Goal: Task Accomplishment & Management: Manage account settings

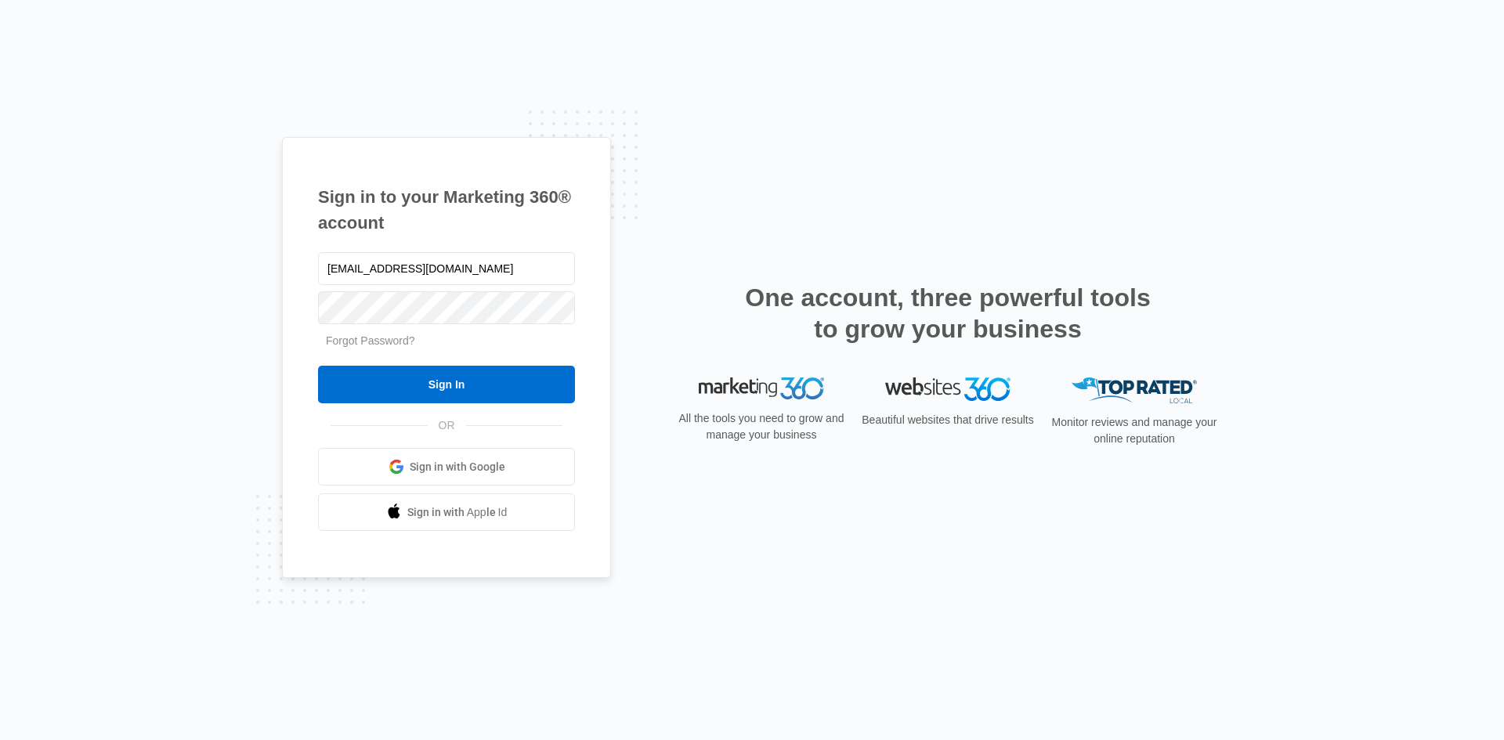
type input "[EMAIL_ADDRESS][DOMAIN_NAME]"
click at [318, 366] on input "Sign In" at bounding box center [446, 385] width 257 height 38
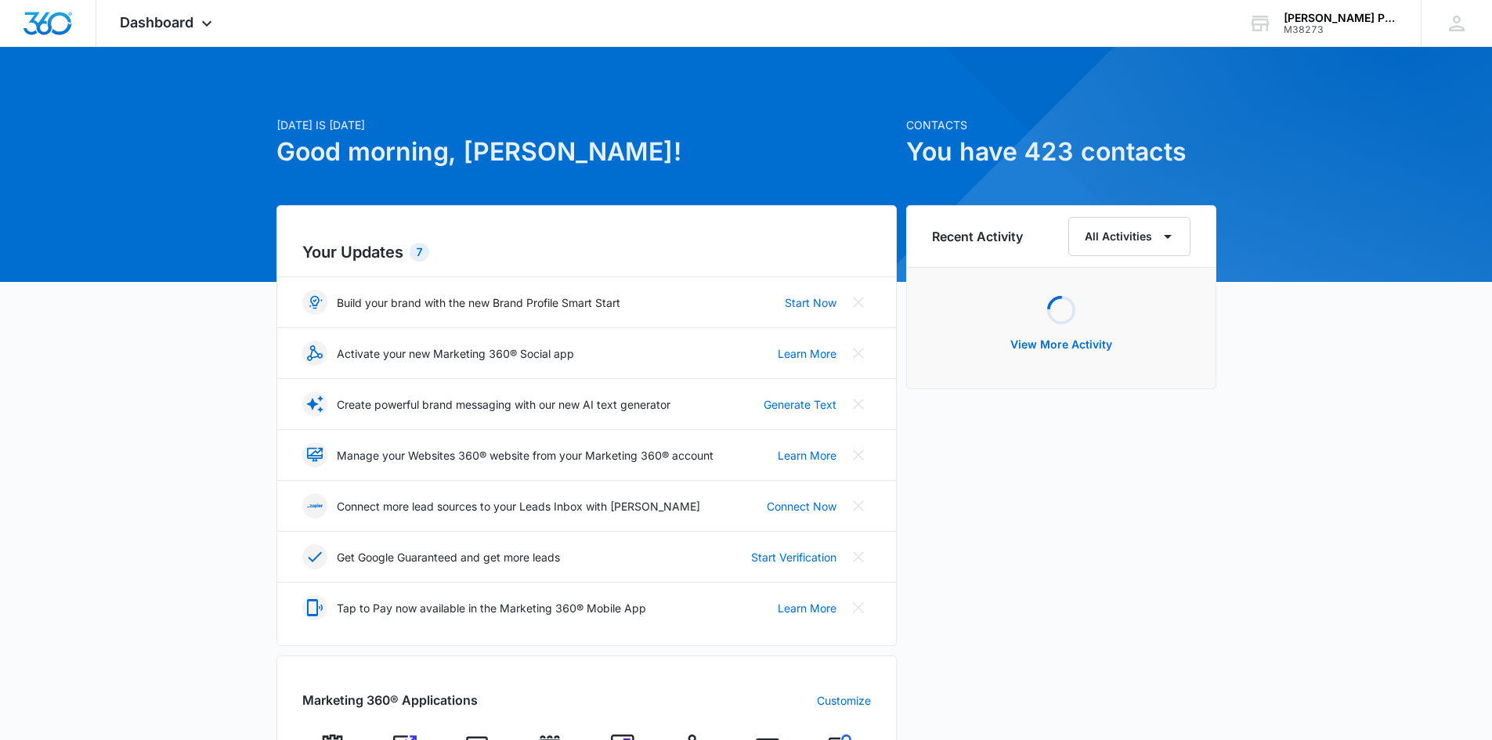
click at [1320, 465] on div "[DATE] is [DATE] Good morning, [PERSON_NAME]! Contacts You have 423 contacts Yo…" at bounding box center [746, 730] width 1492 height 1326
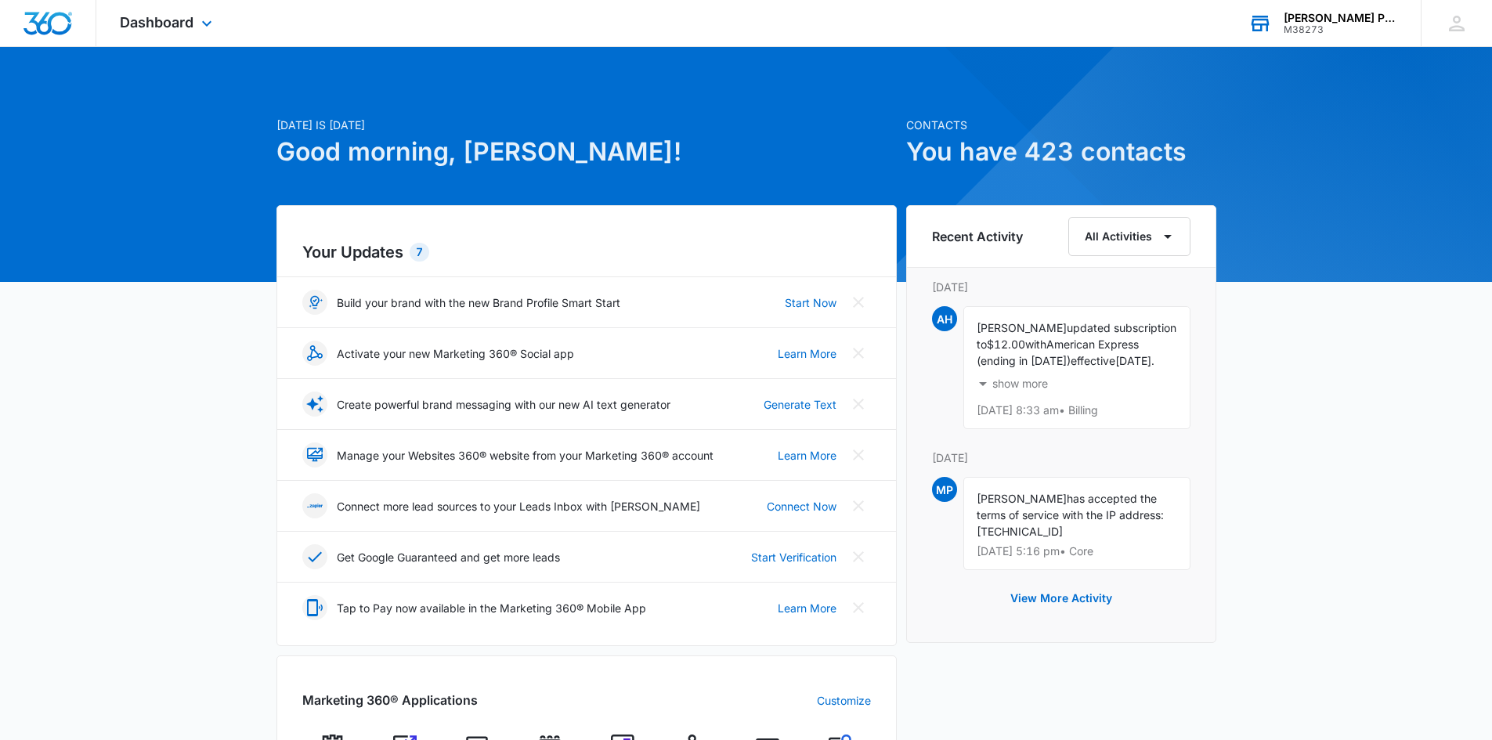
click at [1326, 21] on div "[PERSON_NAME] Powerline Company" at bounding box center [1341, 18] width 114 height 13
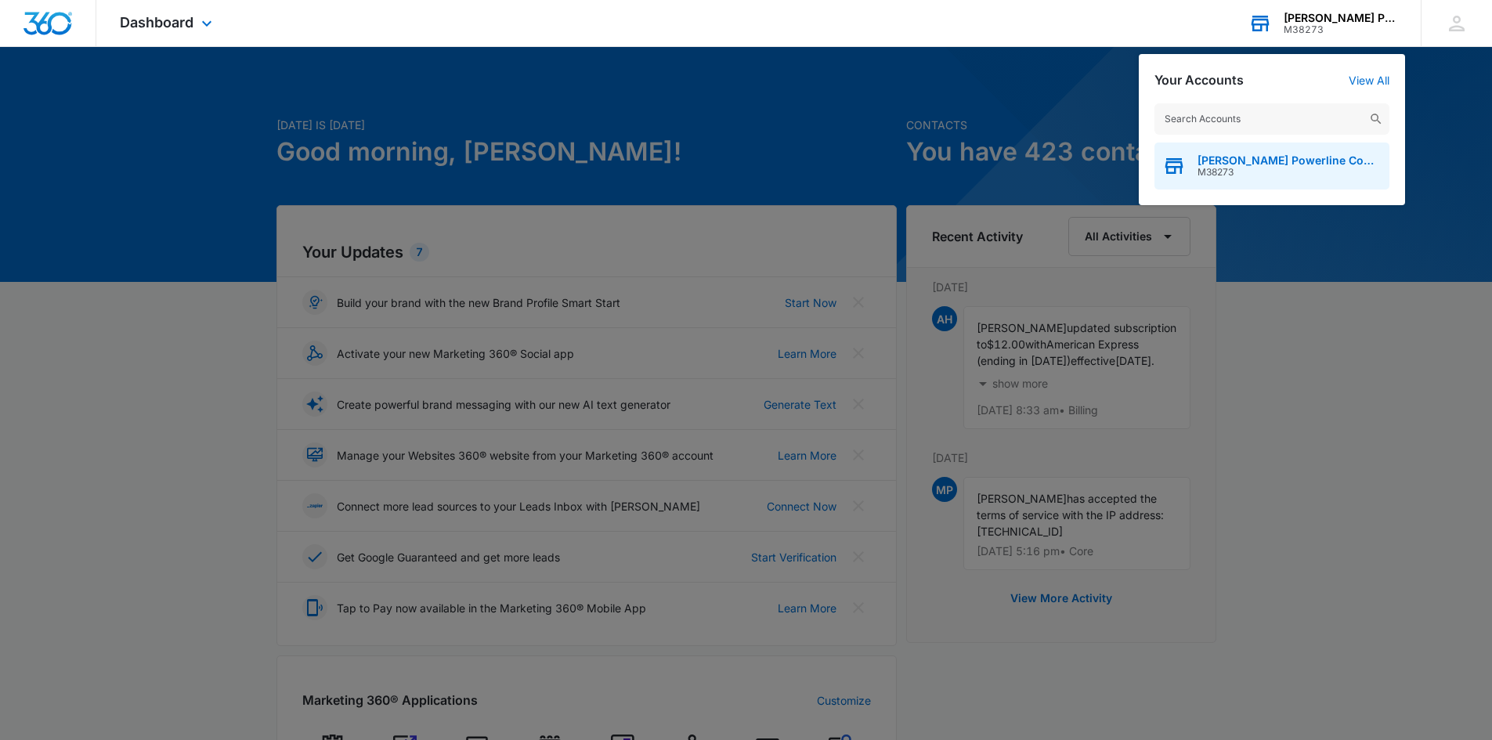
click at [1287, 164] on span "Pierce Powerline Company" at bounding box center [1290, 160] width 184 height 13
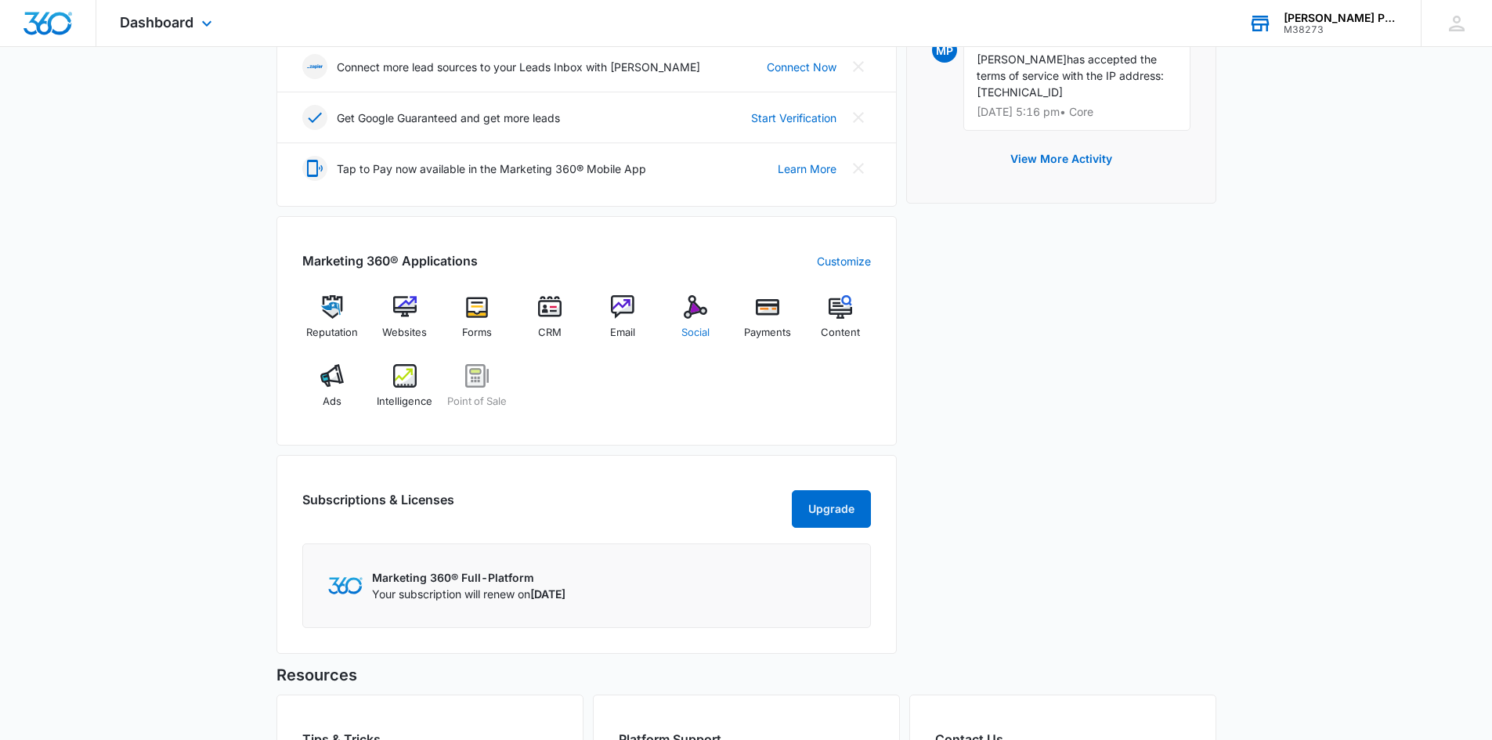
scroll to position [627, 0]
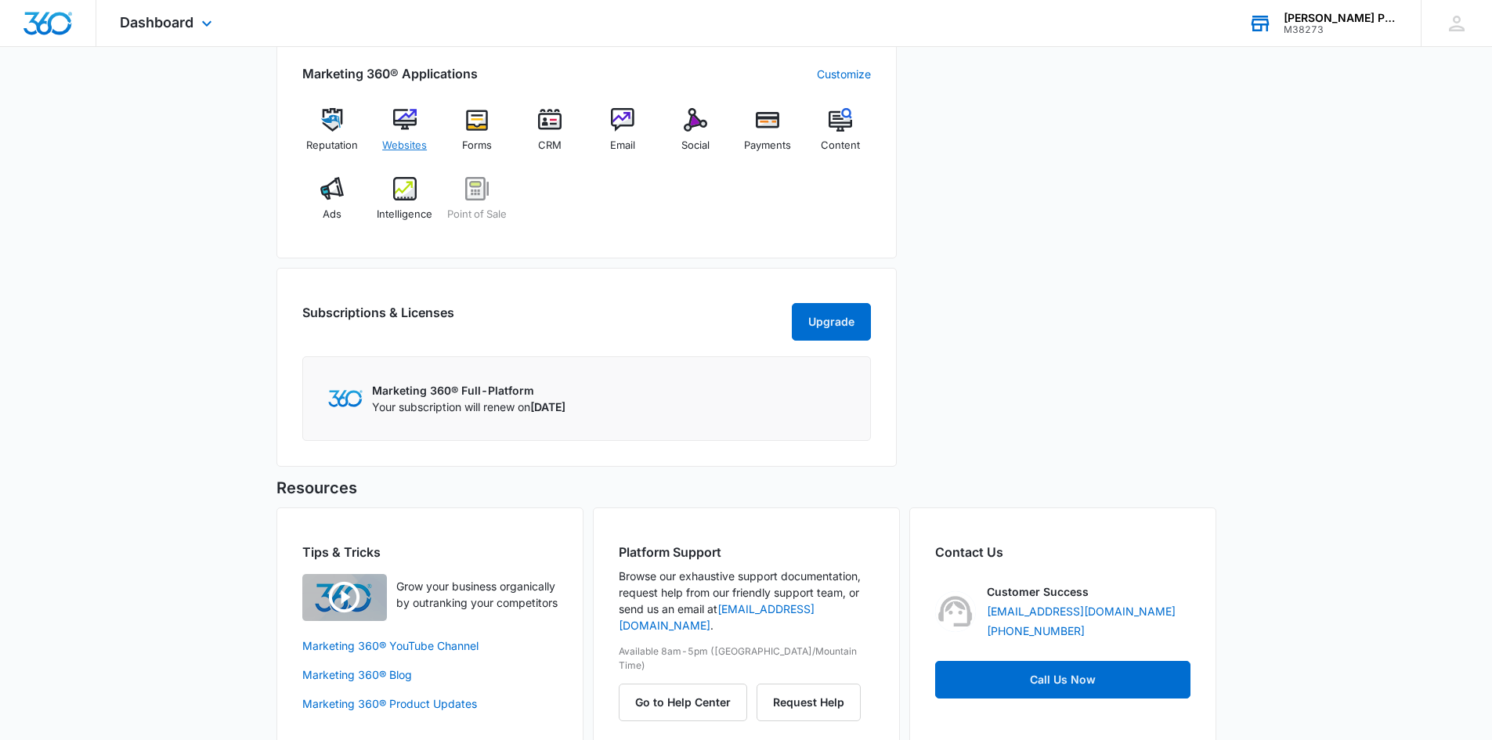
click at [410, 120] on img at bounding box center [404, 119] width 23 height 23
